Goal: Information Seeking & Learning: Learn about a topic

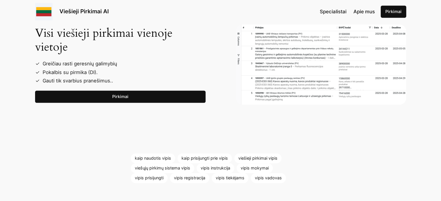
scroll to position [817, 0]
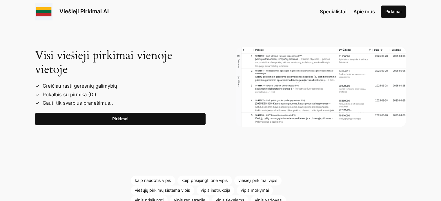
click at [118, 116] on link "Pirkimai" at bounding box center [120, 119] width 170 height 12
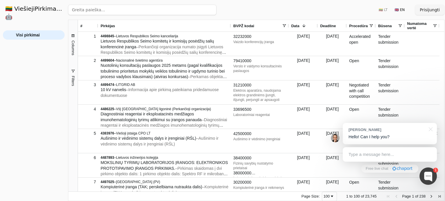
click at [283, 25] on span at bounding box center [284, 25] width 5 height 5
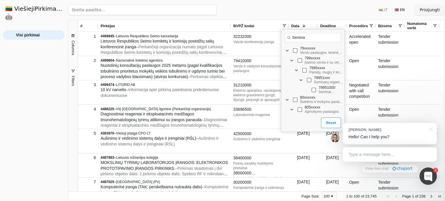
type input "Semina"
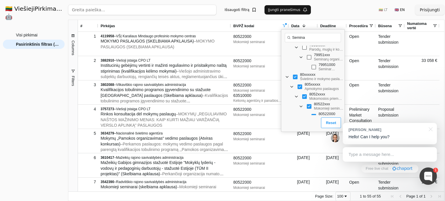
scroll to position [29, 0]
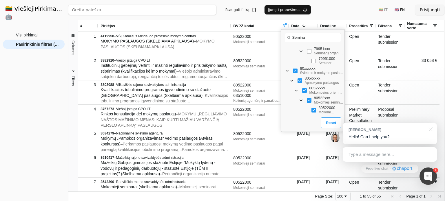
click at [28, 116] on div "Visi pirkimai Pasirinktinis filtras (55)" at bounding box center [34, 113] width 62 height 166
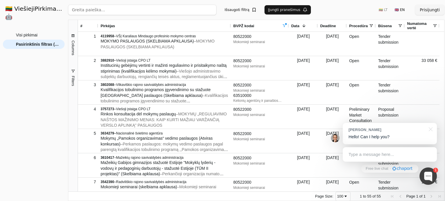
click at [300, 26] on span at bounding box center [302, 25] width 7 height 5
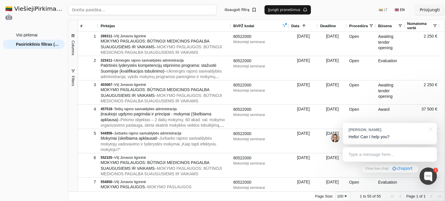
click at [300, 26] on span at bounding box center [302, 25] width 7 height 5
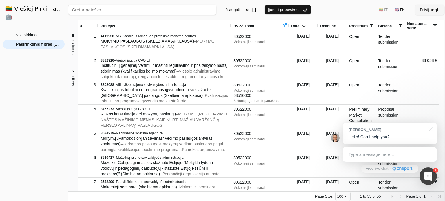
click at [337, 28] on div "Deadline" at bounding box center [332, 26] width 24 height 12
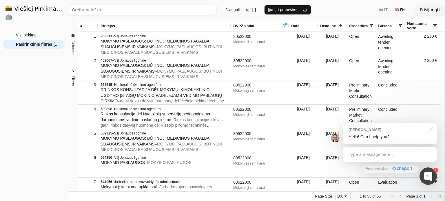
click at [337, 28] on span at bounding box center [339, 25] width 7 height 5
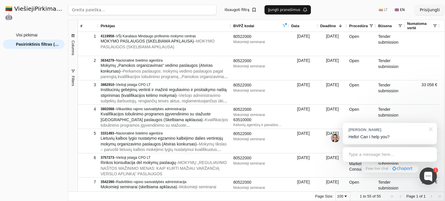
click at [428, 130] on div at bounding box center [429, 129] width 14 height 12
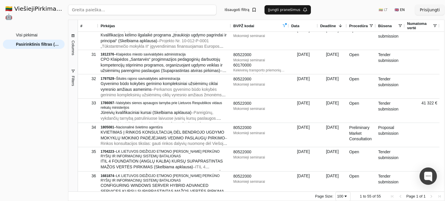
scroll to position [714, 0]
